Goal: Task Accomplishment & Management: Use online tool/utility

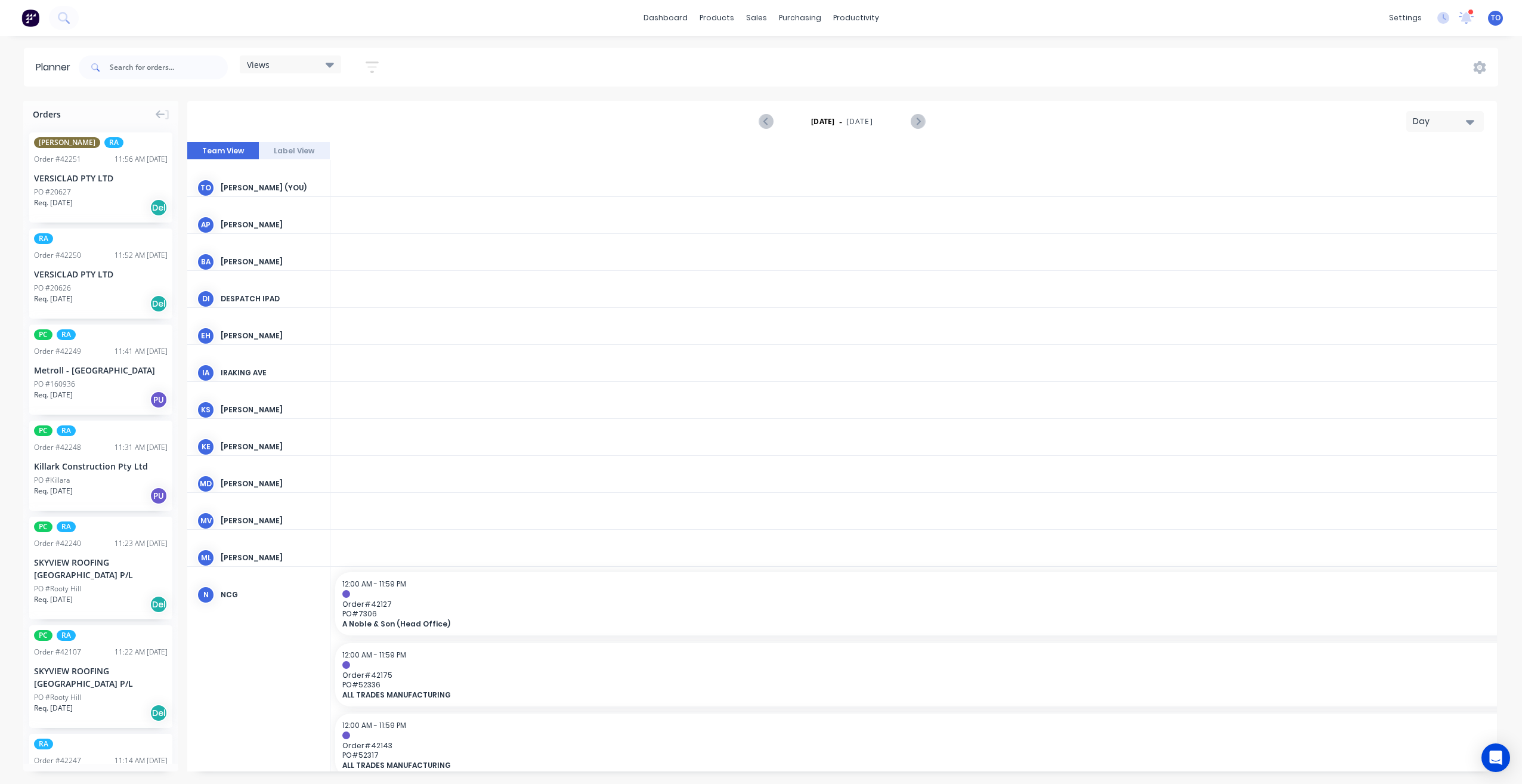
scroll to position [0, 2291]
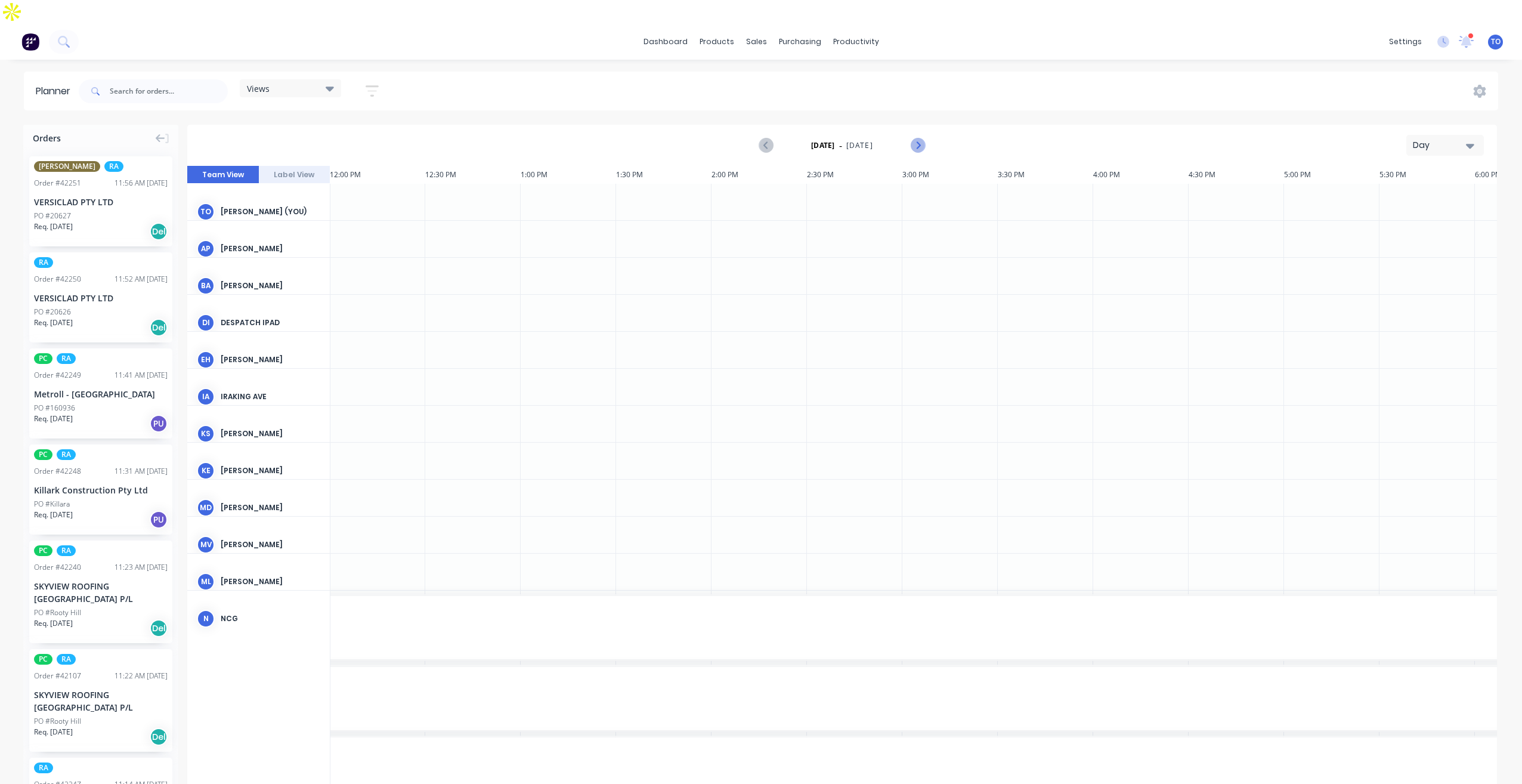
click at [923, 139] on icon "Next page" at bounding box center [917, 146] width 15 height 15
click at [1397, 126] on div "Tuesday - 14/10/25 Day" at bounding box center [842, 145] width 1307 height 39
click at [1414, 139] on div "Day" at bounding box center [1441, 144] width 55 height 12
click at [1408, 189] on div "Week" at bounding box center [1424, 200] width 118 height 24
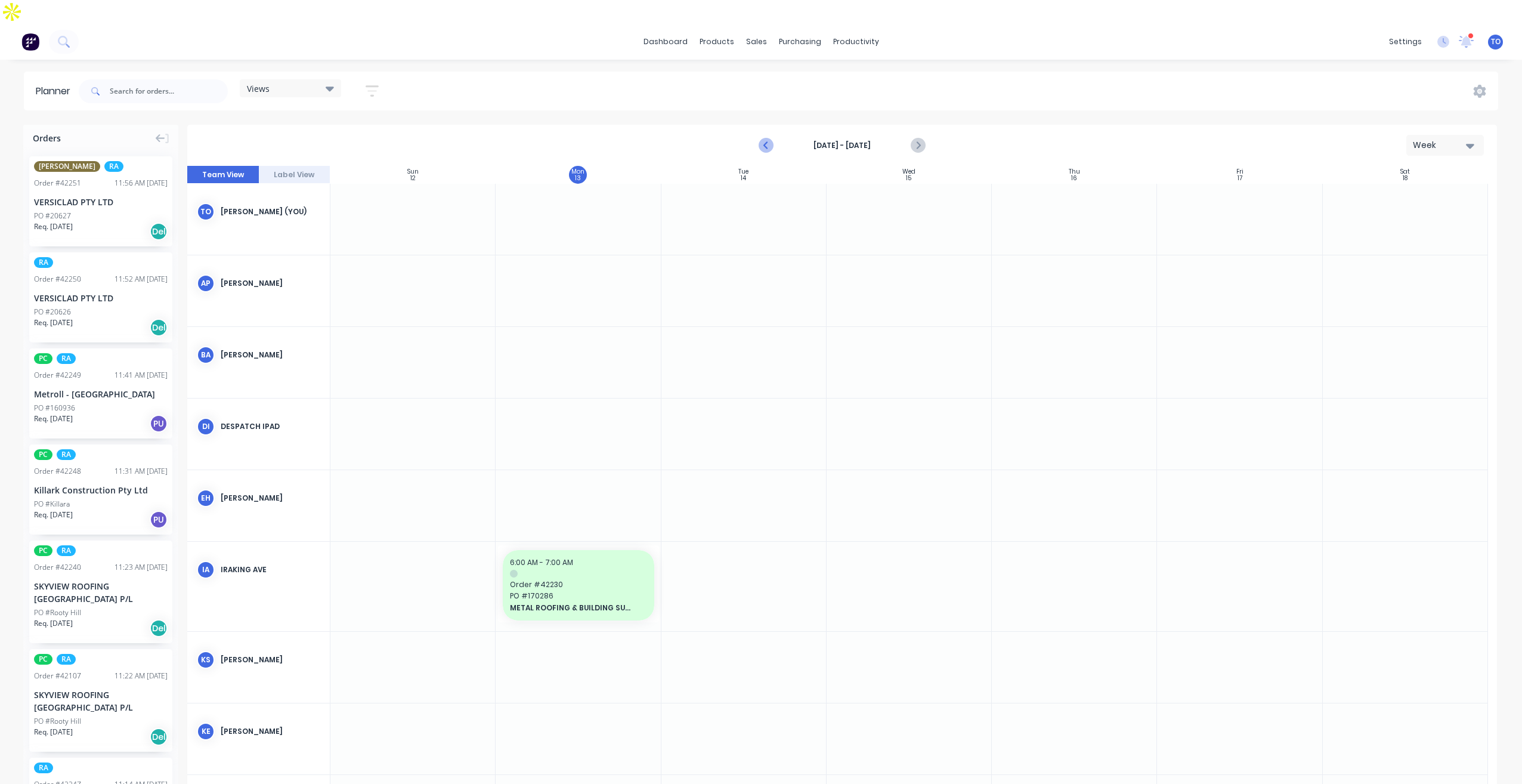
click at [770, 139] on icon "Previous page" at bounding box center [766, 146] width 15 height 15
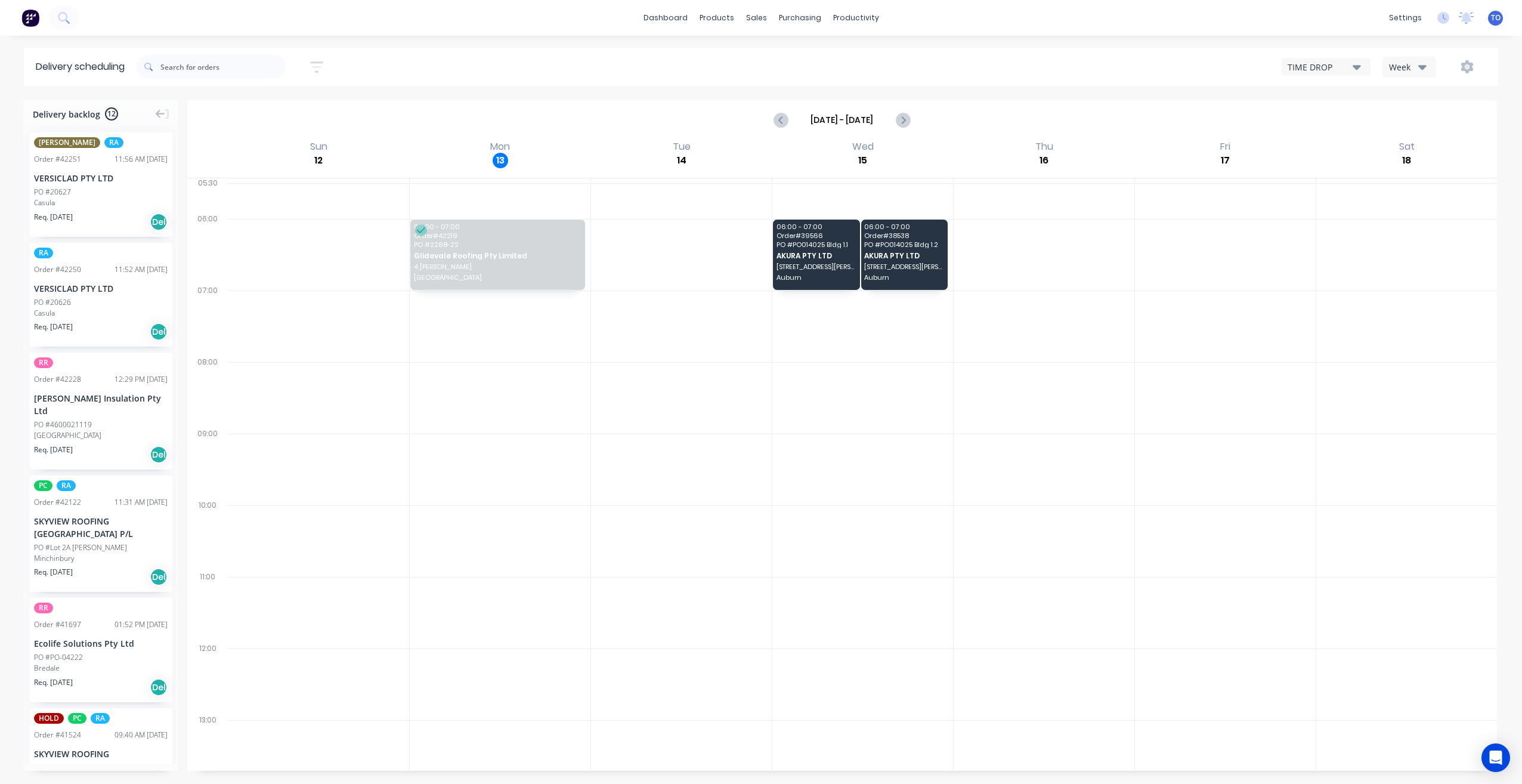
click at [1411, 77] on button "Week" at bounding box center [1409, 67] width 54 height 21
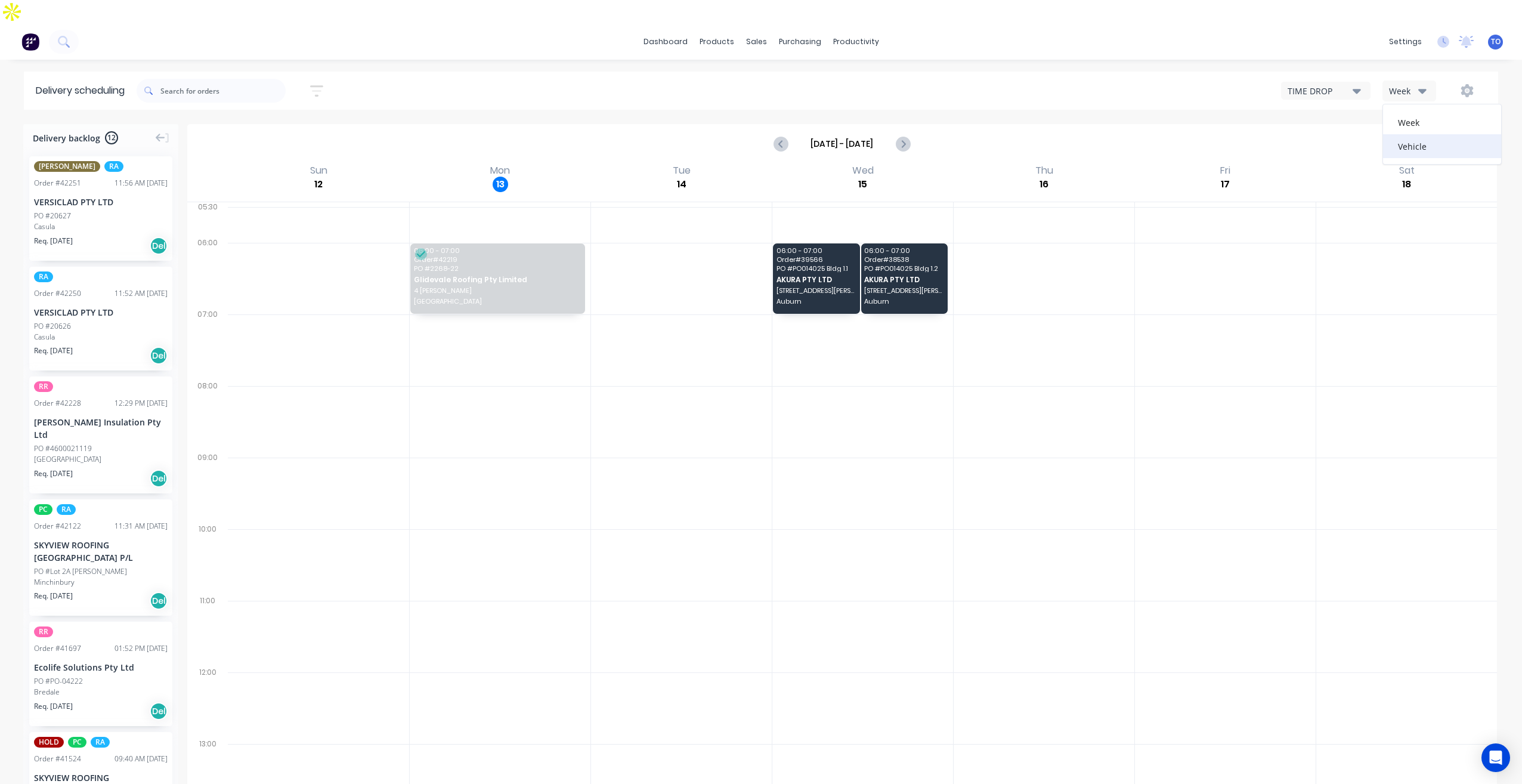
click at [1404, 134] on div "Vehicle" at bounding box center [1443, 145] width 118 height 24
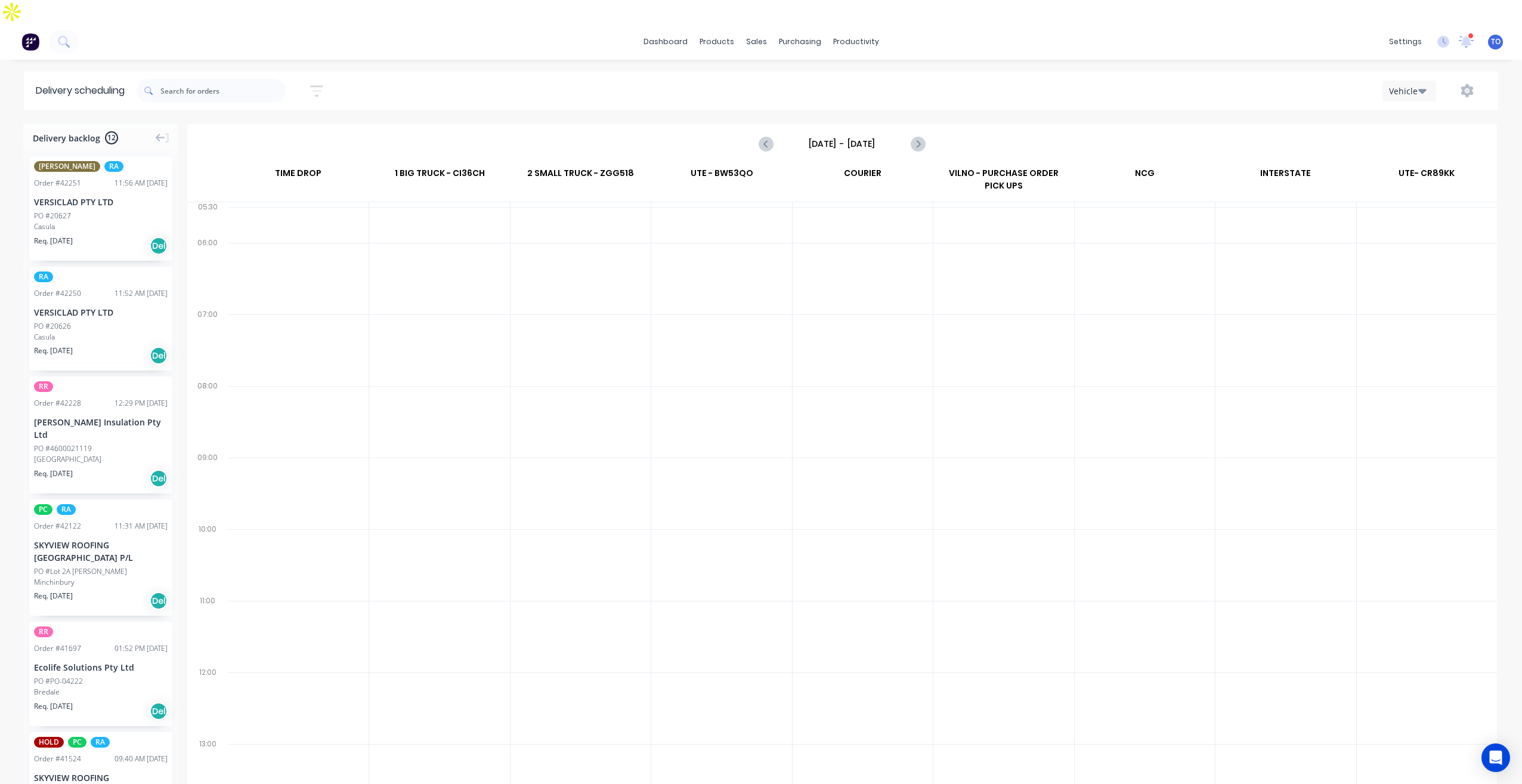
click at [847, 135] on input "[DATE] - [DATE]" at bounding box center [842, 144] width 118 height 18
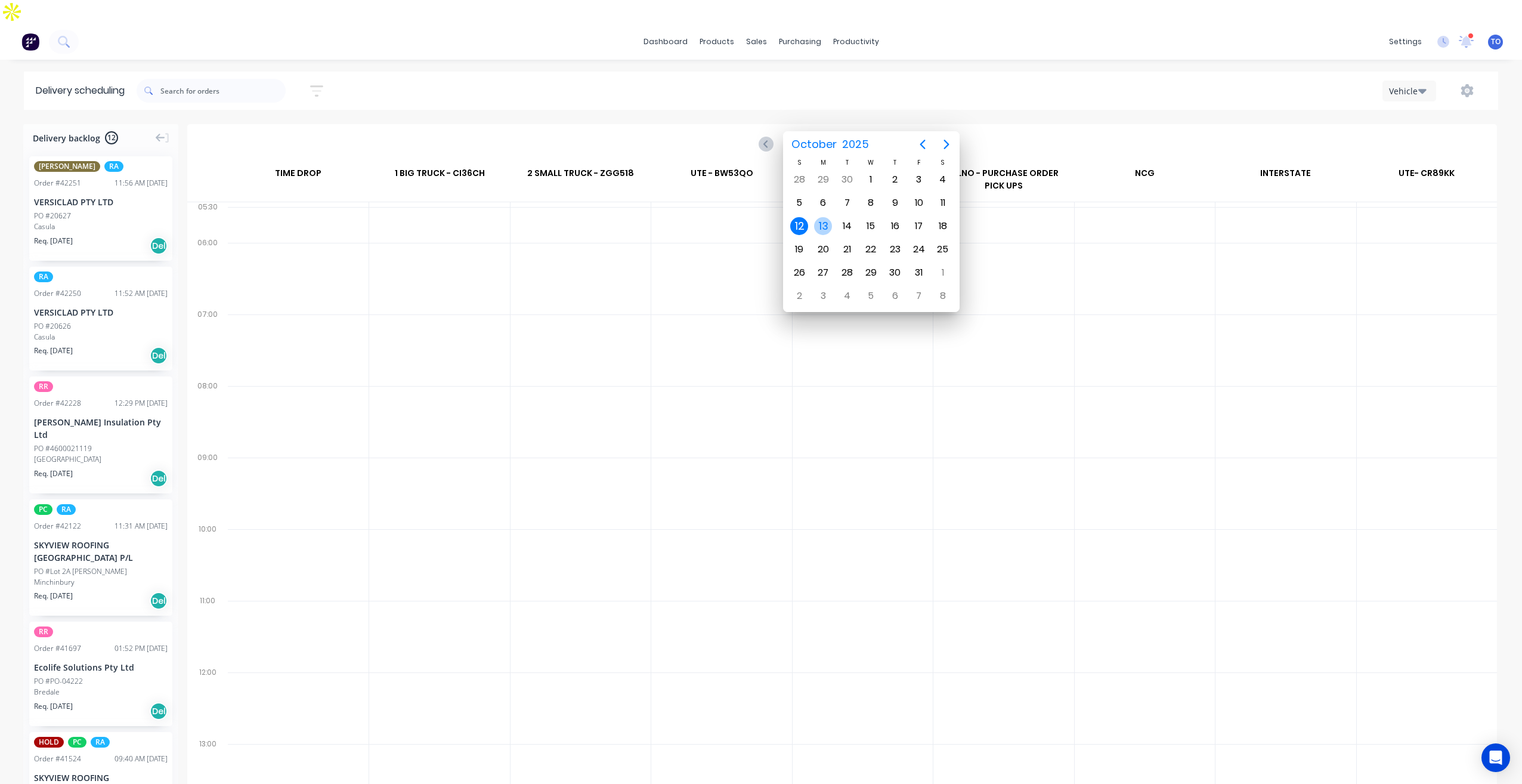
click at [820, 228] on div "13" at bounding box center [823, 226] width 18 height 18
type input "[DATE] - [DATE]"
